Goal: Task Accomplishment & Management: Manage account settings

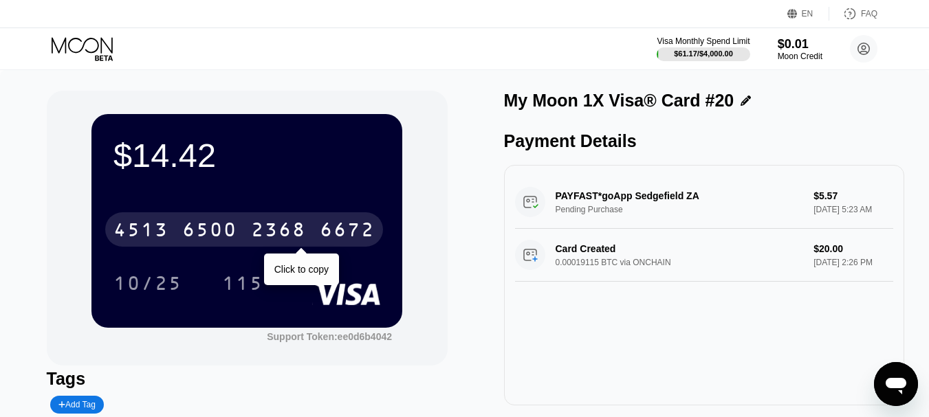
click at [219, 234] on div "6500" at bounding box center [209, 232] width 55 height 22
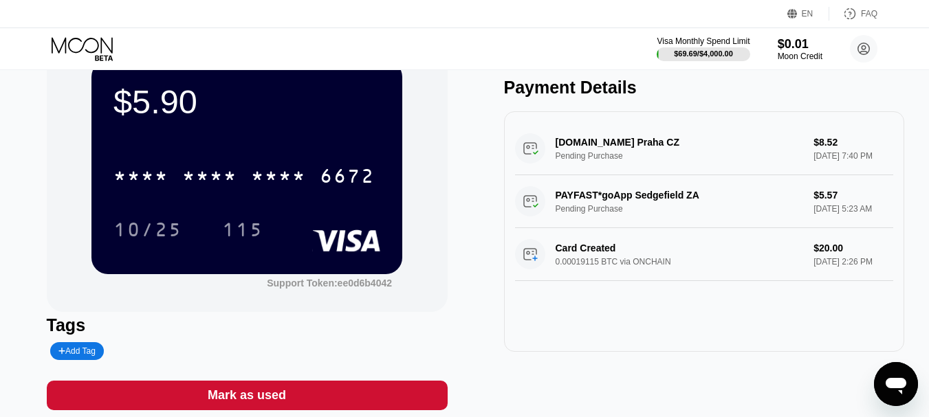
scroll to position [55, 0]
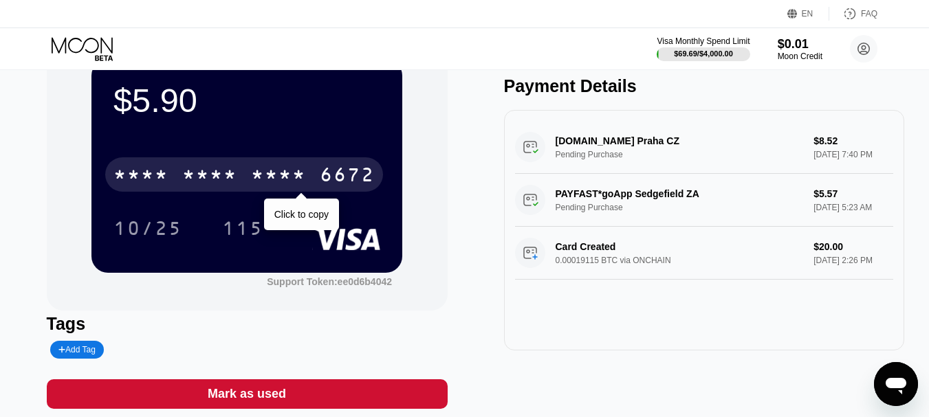
click at [191, 176] on div "* * * *" at bounding box center [209, 177] width 55 height 22
click at [230, 183] on div "6500" at bounding box center [209, 177] width 55 height 22
click at [233, 174] on div "* * * *" at bounding box center [209, 177] width 55 height 22
